Goal: Navigation & Orientation: Find specific page/section

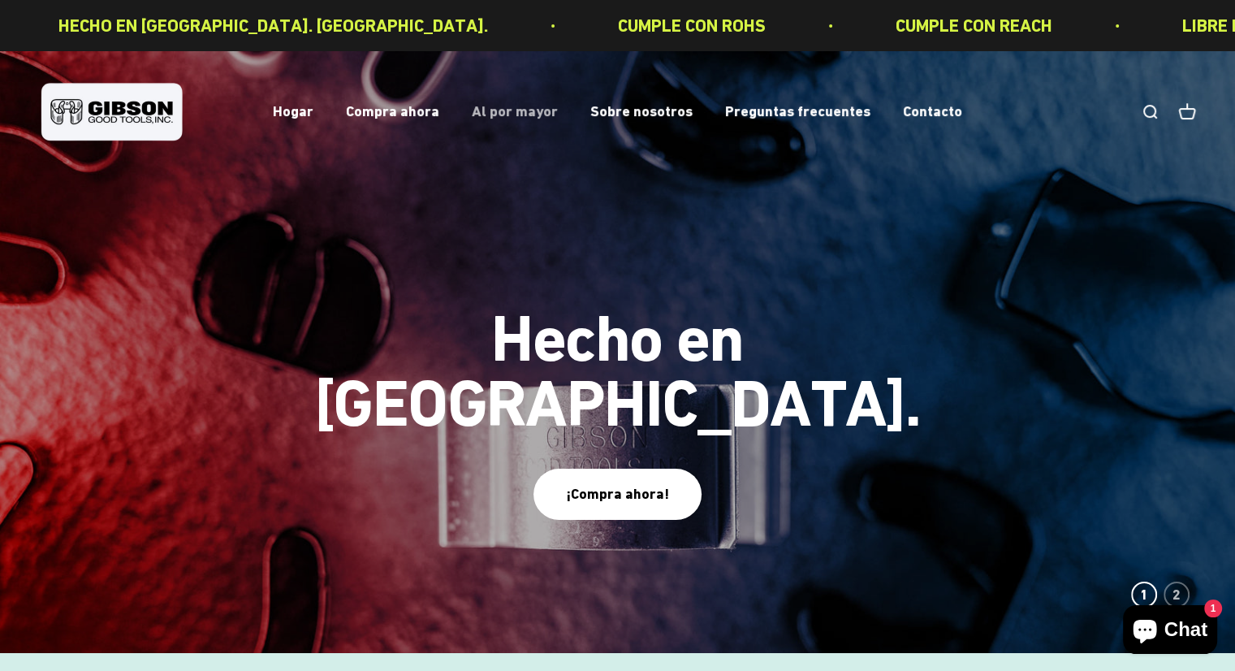
click at [502, 108] on font "Al por mayor" at bounding box center [515, 111] width 86 height 17
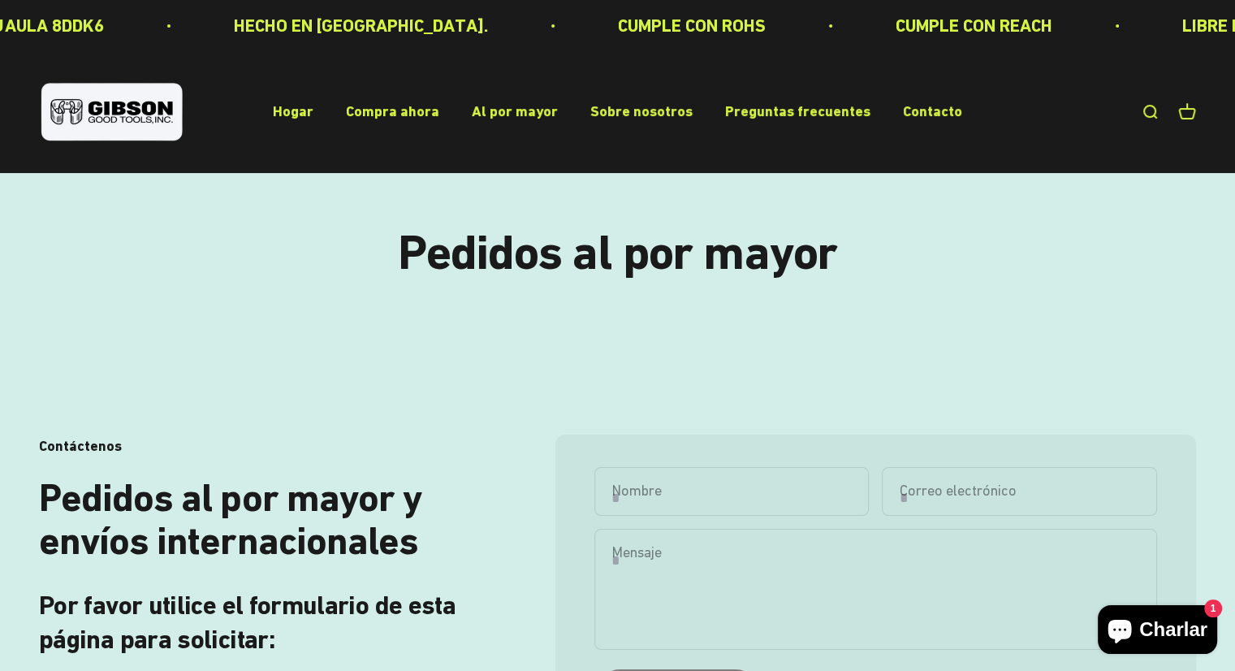
click at [140, 101] on img at bounding box center [112, 112] width 146 height 67
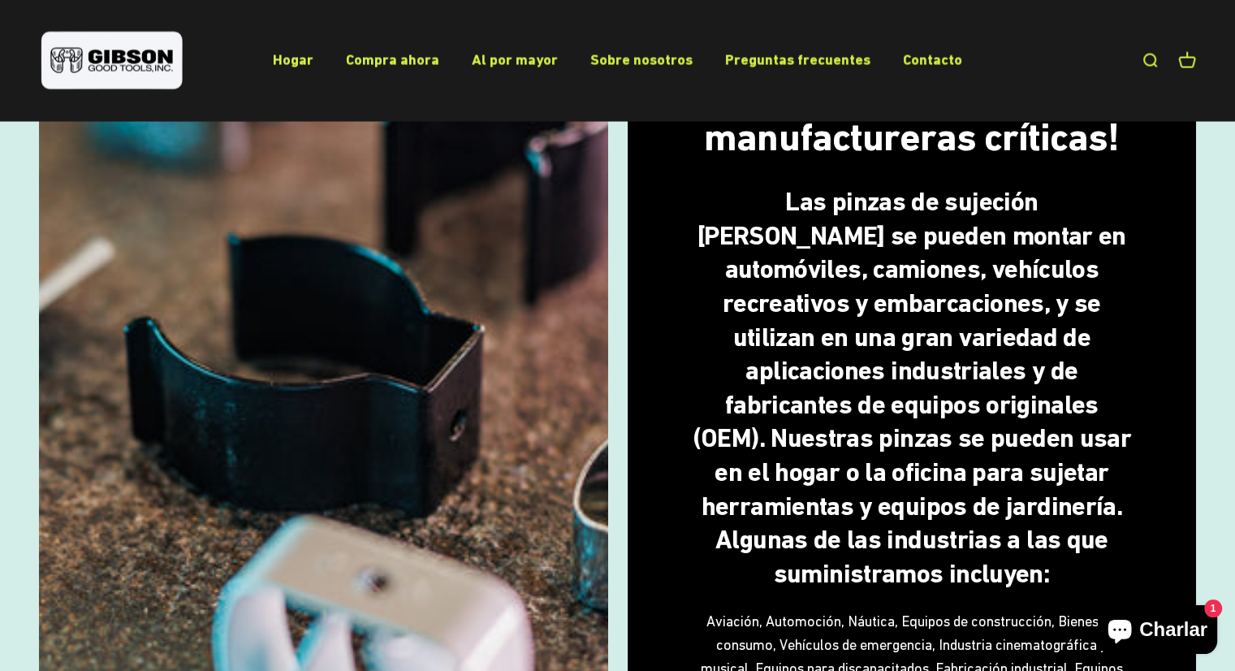
scroll to position [3370, 0]
